Goal: Entertainment & Leisure: Consume media (video, audio)

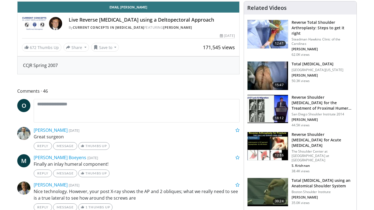
click at [136, 9] on icon "Video Player" at bounding box center [128, 1] width 15 height 15
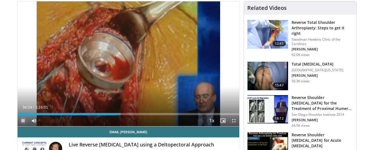
click at [23, 122] on span "Video Player" at bounding box center [23, 120] width 11 height 11
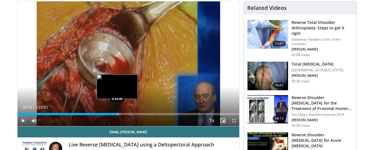
click at [117, 114] on div "Progress Bar" at bounding box center [117, 114] width 1 height 2
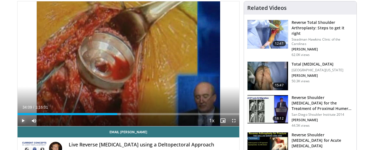
click at [25, 120] on span "Video Player" at bounding box center [23, 120] width 11 height 11
click at [23, 120] on span "Video Player" at bounding box center [23, 120] width 11 height 11
click at [23, 121] on span "Video Player" at bounding box center [23, 120] width 11 height 11
click at [22, 120] on span "Video Player" at bounding box center [23, 120] width 11 height 11
click at [25, 120] on span "Video Player" at bounding box center [23, 120] width 11 height 11
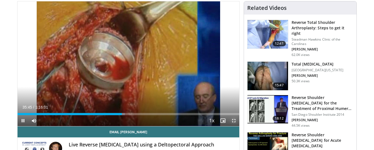
click at [233, 120] on span "Video Player" at bounding box center [233, 120] width 11 height 11
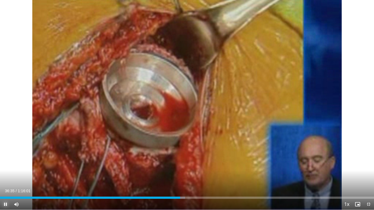
click at [6, 203] on span "Video Player" at bounding box center [5, 204] width 11 height 11
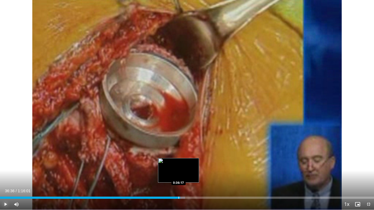
click at [178, 198] on div "Progress Bar" at bounding box center [178, 198] width 1 height 2
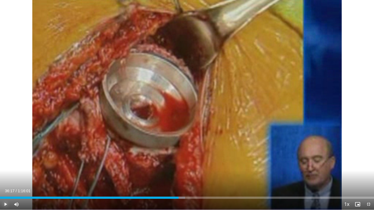
click at [9, 204] on span "Video Player" at bounding box center [5, 204] width 11 height 11
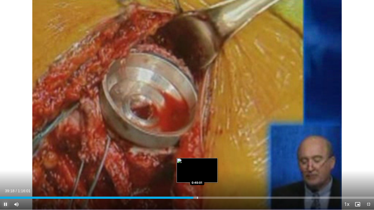
click at [197, 196] on div "Loaded : 53.10% 0:39:18 0:40:01" at bounding box center [187, 196] width 374 height 5
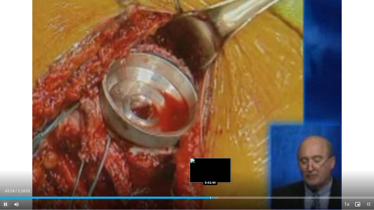
click at [210, 198] on div "Progress Bar" at bounding box center [210, 198] width 1 height 2
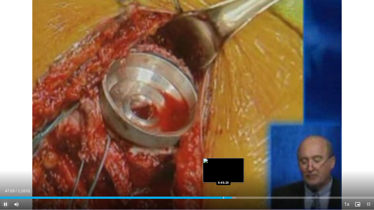
click at [223, 198] on div "Progress Bar" at bounding box center [223, 198] width 1 height 2
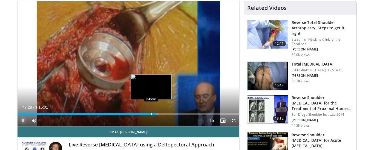
click at [151, 113] on div "Progress Bar" at bounding box center [151, 114] width 1 height 2
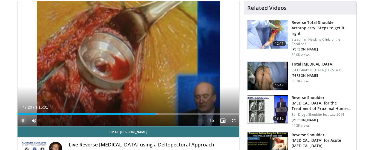
click at [22, 119] on span "Video Player" at bounding box center [23, 120] width 11 height 11
click at [22, 120] on span "Video Player" at bounding box center [23, 120] width 11 height 11
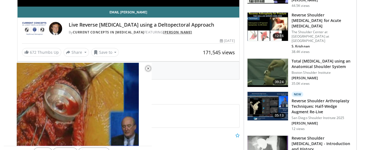
scroll to position [167, 0]
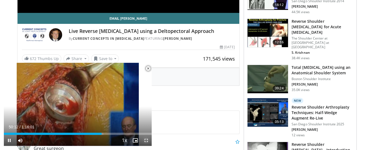
click at [146, 140] on span "Video Player" at bounding box center [146, 140] width 11 height 11
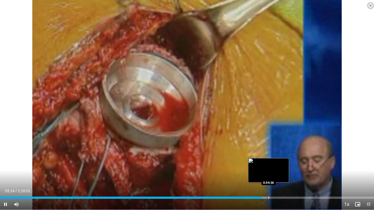
click at [268, 198] on div "Progress Bar" at bounding box center [268, 198] width 1 height 2
click at [273, 197] on div "Progress Bar" at bounding box center [273, 198] width 1 height 2
click at [268, 195] on div "Loaded : 73.29% 0:55:31 0:54:36" at bounding box center [187, 196] width 374 height 5
click at [273, 197] on div "Progress Bar" at bounding box center [273, 198] width 1 height 2
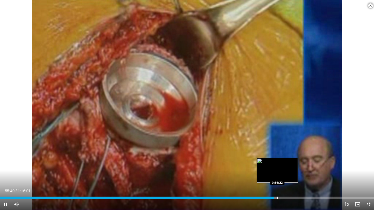
click at [277, 198] on div "Progress Bar" at bounding box center [277, 198] width 1 height 2
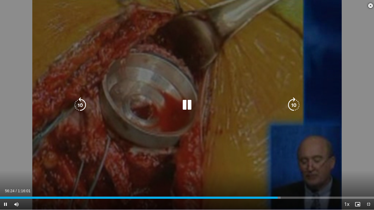
click at [280, 198] on div "Progress Bar" at bounding box center [277, 198] width 5 height 2
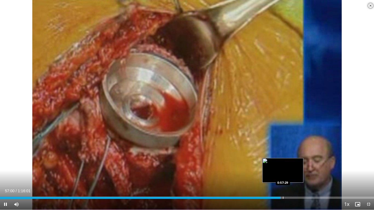
click at [283, 198] on div "Progress Bar" at bounding box center [283, 198] width 1 height 2
click at [281, 198] on div "Progress Bar" at bounding box center [281, 198] width 1 height 2
click at [292, 195] on div "Loaded : 78.78% 0:58:49 0:59:26" at bounding box center [187, 196] width 374 height 5
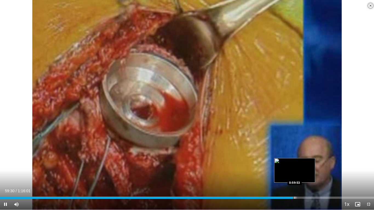
click at [294, 197] on div "Progress Bar" at bounding box center [294, 198] width 1 height 2
click at [297, 197] on div "Progress Bar" at bounding box center [297, 198] width 1 height 2
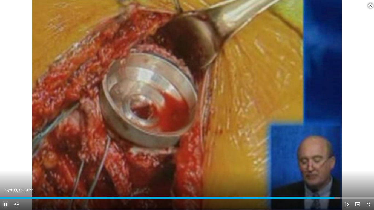
click at [5, 203] on span "Video Player" at bounding box center [5, 204] width 11 height 11
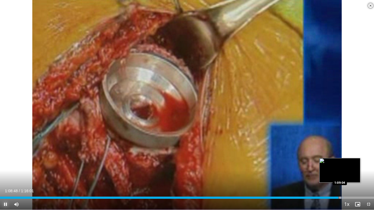
click at [340, 197] on div "Progress Bar" at bounding box center [340, 198] width 1 height 2
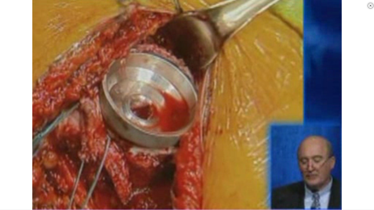
click at [342, 198] on div "10 seconds Tap to unmute" at bounding box center [187, 105] width 374 height 210
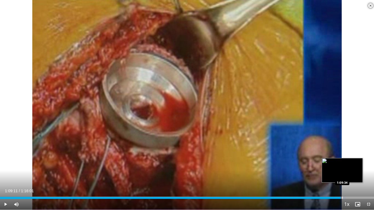
click at [342, 198] on div "Progress Bar" at bounding box center [342, 198] width 1 height 2
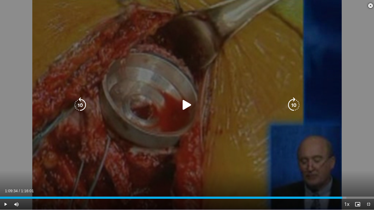
click at [182, 115] on div "10 seconds Tap to unmute" at bounding box center [187, 105] width 374 height 210
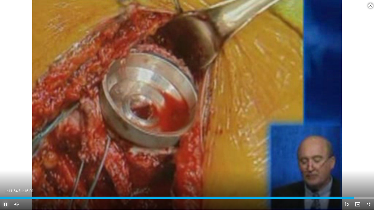
click at [5, 204] on span "Video Player" at bounding box center [5, 204] width 11 height 11
click at [4, 206] on span "Video Player" at bounding box center [5, 204] width 11 height 11
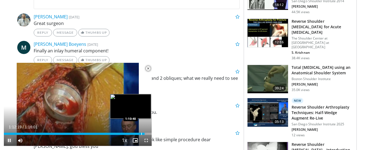
click at [141, 133] on div "Progress Bar" at bounding box center [141, 133] width 1 height 2
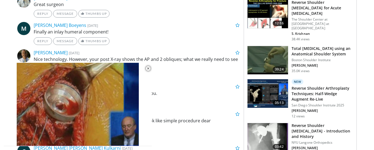
scroll to position [187, 0]
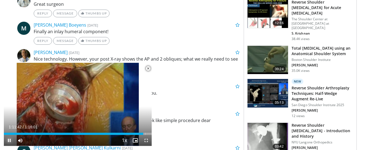
click at [11, 139] on span "Video Player" at bounding box center [9, 140] width 11 height 11
click at [143, 141] on span "Video Player" at bounding box center [146, 140] width 11 height 11
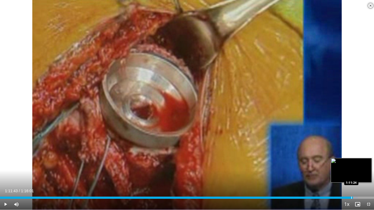
click at [351, 197] on div "Progress Bar" at bounding box center [351, 198] width 1 height 2
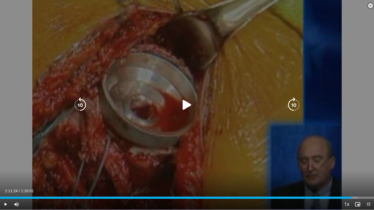
click at [175, 102] on div "Video Player" at bounding box center [187, 105] width 224 height 11
click at [181, 103] on icon "Video Player" at bounding box center [186, 104] width 15 height 15
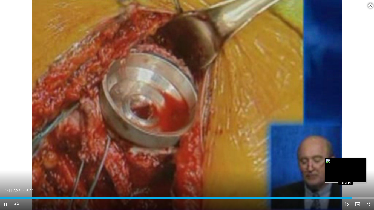
click at [345, 198] on div "Progress Bar" at bounding box center [345, 198] width 1 height 2
click at [348, 197] on div "Progress Bar" at bounding box center [348, 198] width 1 height 2
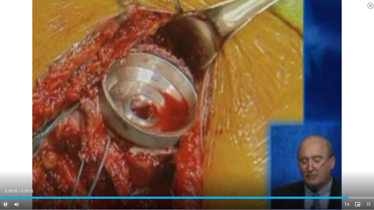
click at [7, 203] on span "Video Player" at bounding box center [5, 204] width 11 height 11
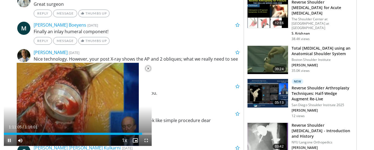
click at [10, 140] on span "Video Player" at bounding box center [9, 140] width 11 height 11
click at [11, 141] on span "Video Player" at bounding box center [9, 140] width 11 height 11
click at [145, 142] on span "Video Player" at bounding box center [146, 140] width 11 height 11
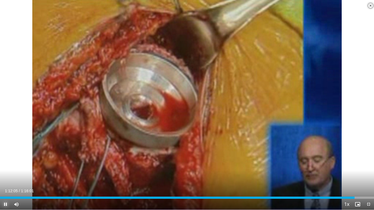
click at [5, 204] on span "Video Player" at bounding box center [5, 204] width 11 height 11
click at [5, 206] on span "Video Player" at bounding box center [5, 204] width 11 height 11
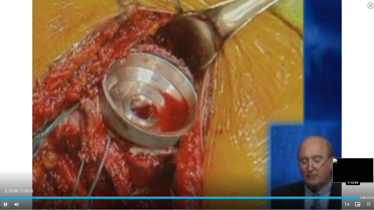
click at [363, 197] on div "Progress Bar" at bounding box center [363, 198] width 1 height 2
click at [368, 197] on div "Progress Bar" at bounding box center [368, 198] width 1 height 2
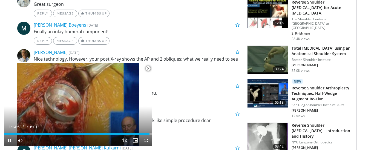
click at [147, 69] on span "Video Player" at bounding box center [148, 68] width 11 height 11
